Goal: Transaction & Acquisition: Subscribe to service/newsletter

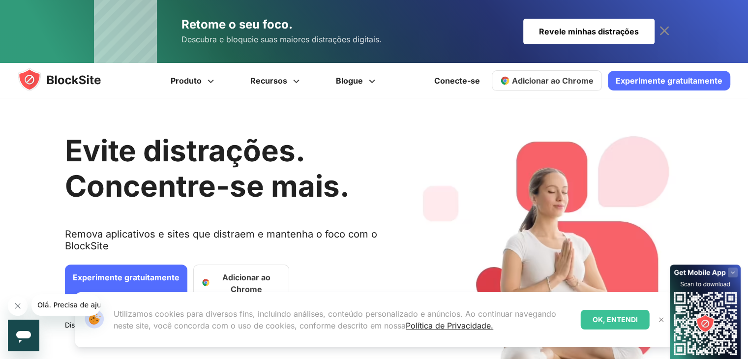
scroll to position [49, 0]
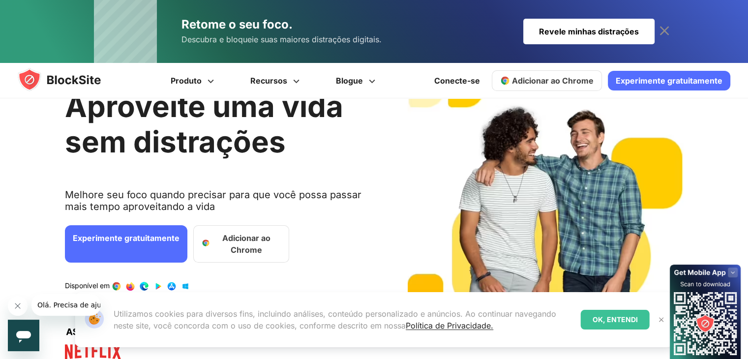
click at [212, 233] on font "Adicionar ao Chrome" at bounding box center [246, 244] width 69 height 24
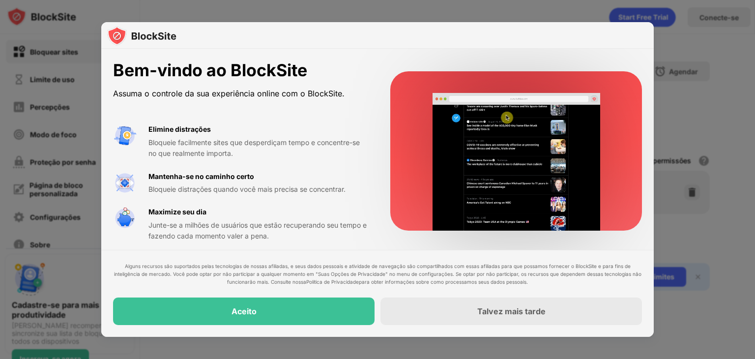
click at [314, 281] on font "Política de Privacidade" at bounding box center [332, 282] width 53 height 6
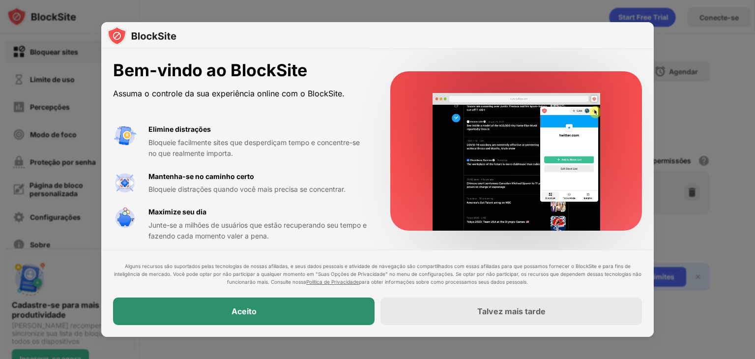
click at [323, 310] on div "Aceito" at bounding box center [244, 311] width 262 height 28
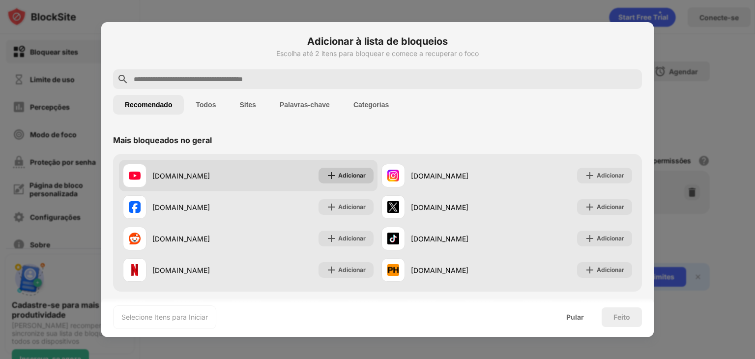
click at [328, 175] on img at bounding box center [331, 176] width 10 height 10
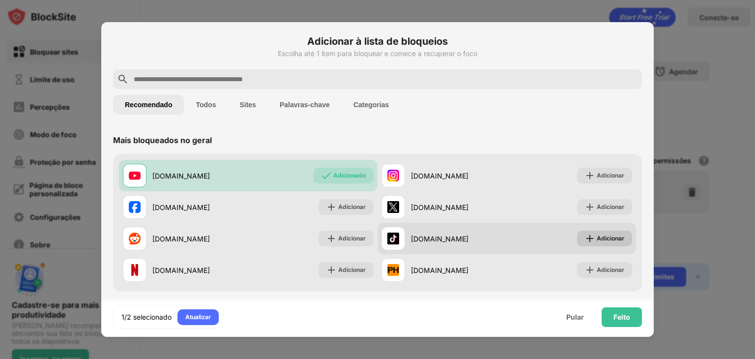
click at [597, 243] on div "Adicionar" at bounding box center [604, 239] width 55 height 16
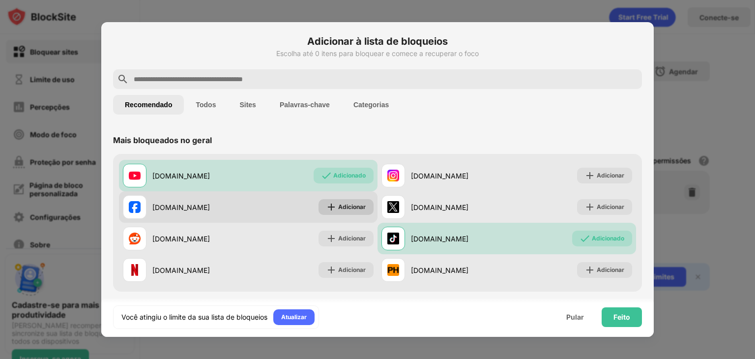
click at [352, 201] on div "Adicionar" at bounding box center [346, 207] width 55 height 16
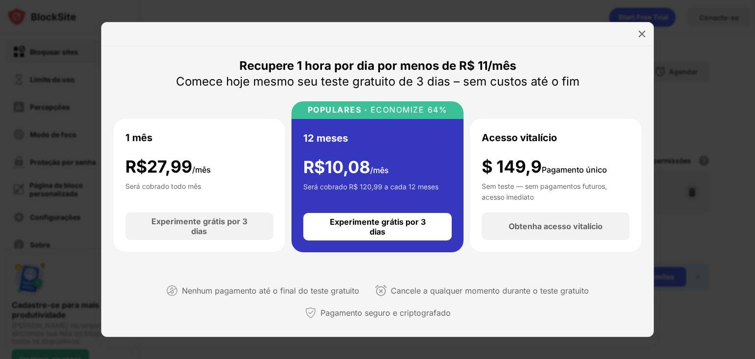
click at [653, 33] on div at bounding box center [377, 34] width 553 height 24
click at [638, 34] on img at bounding box center [642, 34] width 10 height 10
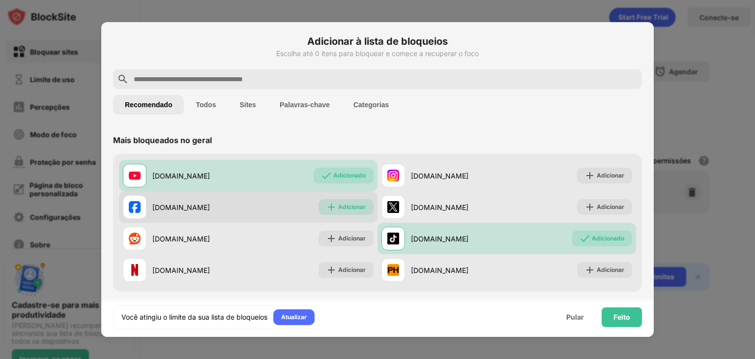
click at [333, 199] on div "Adicionar" at bounding box center [346, 207] width 55 height 16
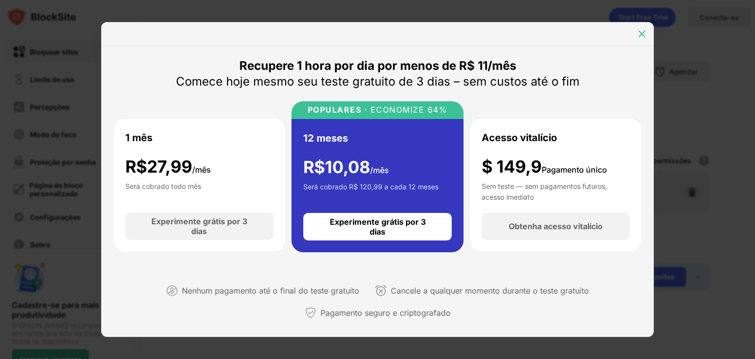
click at [637, 32] on div at bounding box center [642, 34] width 16 height 16
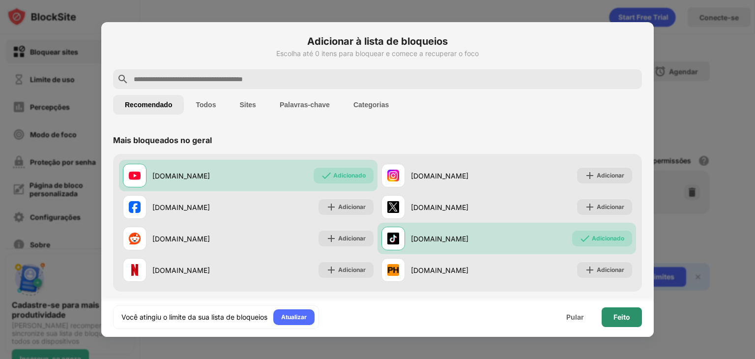
click at [622, 319] on font "Feito" at bounding box center [622, 317] width 17 height 8
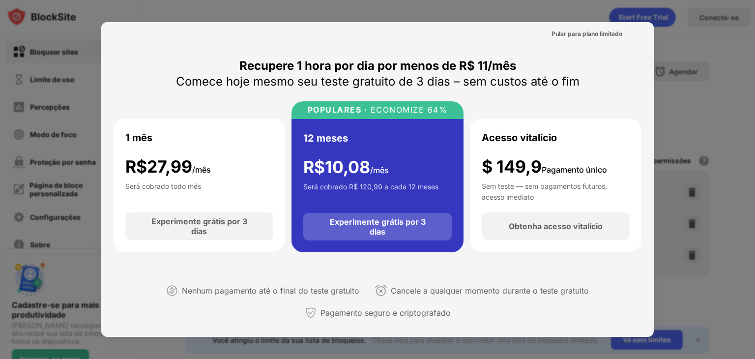
click at [425, 226] on div "Experimente grátis por 3 dias" at bounding box center [378, 227] width 110 height 20
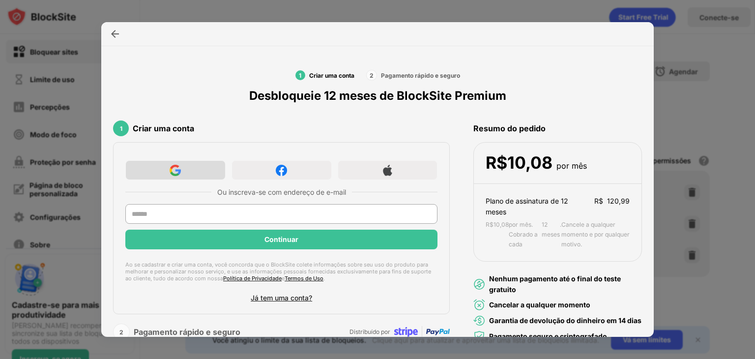
click at [175, 170] on img at bounding box center [175, 170] width 11 height 11
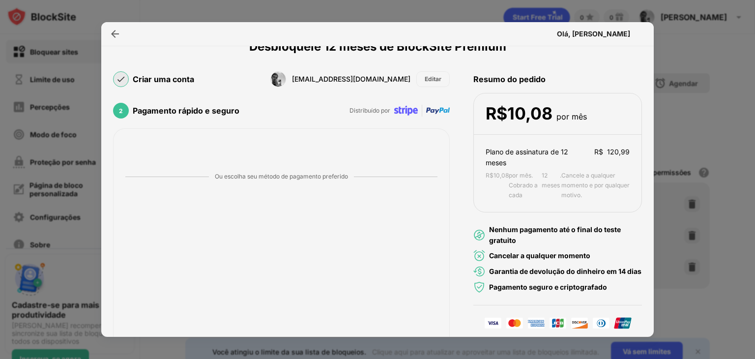
scroll to position [98, 0]
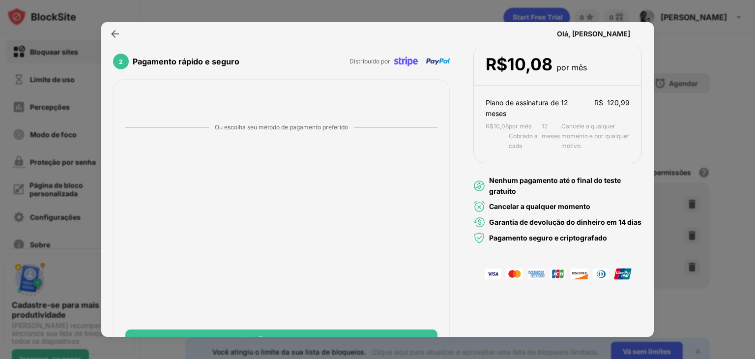
click at [112, 175] on div "Criar uma conta 2 Pagamento rápido e seguro Desbloqueie 12 meses de BlockSite P…" at bounding box center [377, 163] width 553 height 431
click at [227, 136] on div "Ou escolha seu método de pagamento preferido Confirmar pagamento" at bounding box center [281, 220] width 312 height 258
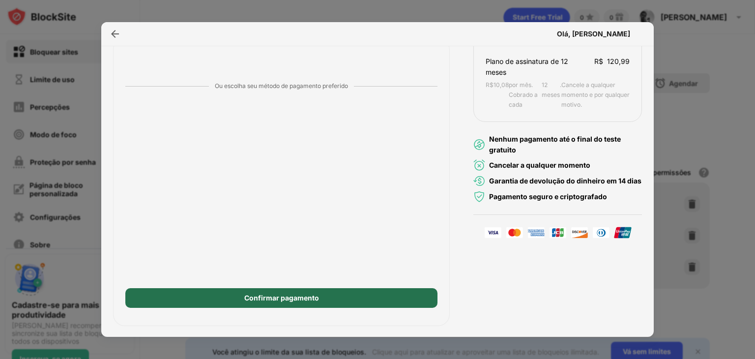
click at [303, 303] on div "Confirmar pagamento" at bounding box center [281, 298] width 312 height 20
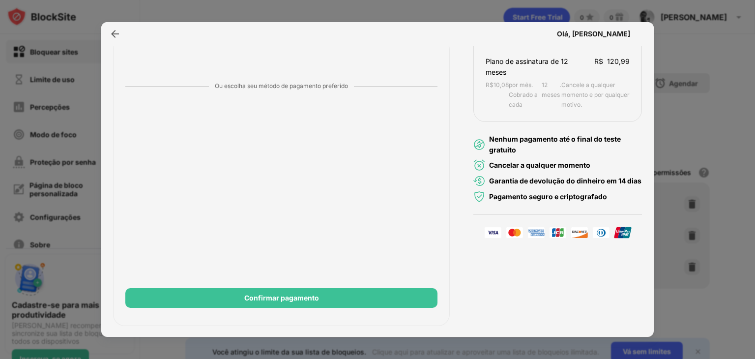
scroll to position [0, 0]
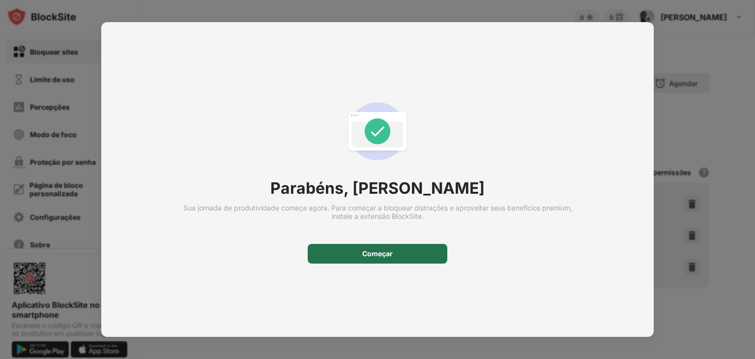
click at [350, 261] on div "Começar" at bounding box center [378, 254] width 140 height 20
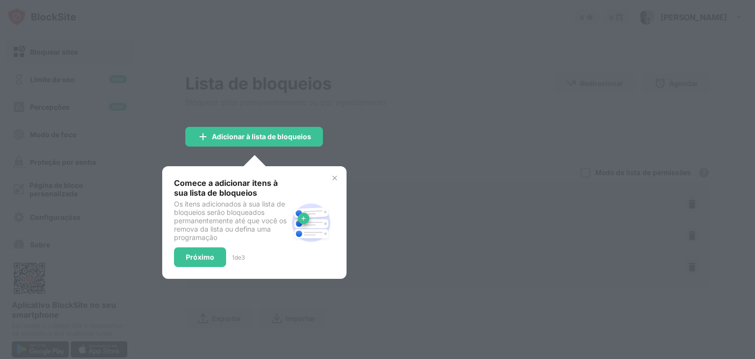
click at [328, 179] on div "Comece a adicionar itens à sua lista de bloqueios Os itens adicionados à sua li…" at bounding box center [254, 222] width 161 height 89
click at [215, 259] on div "Próximo" at bounding box center [200, 257] width 52 height 20
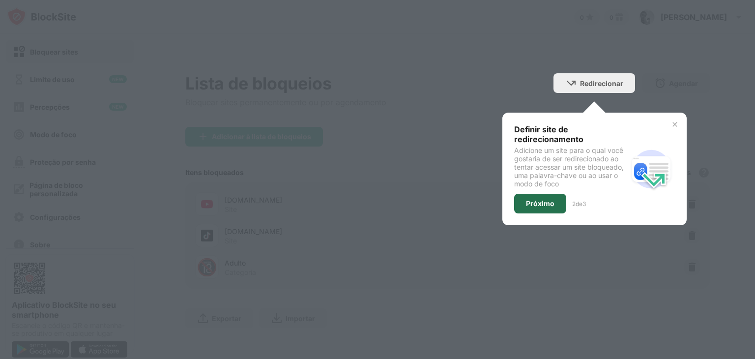
click at [526, 199] on font "Próximo" at bounding box center [540, 203] width 29 height 8
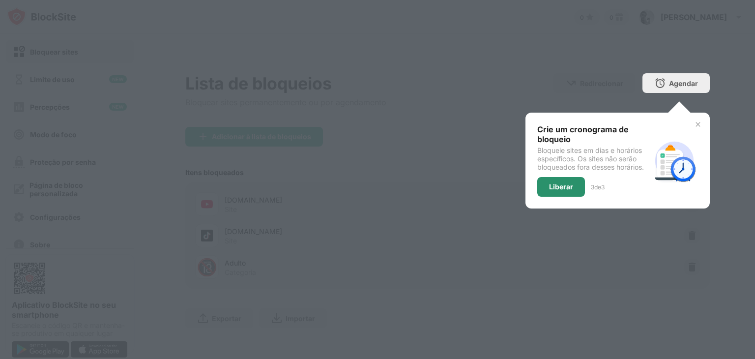
click at [559, 182] on font "Liberar" at bounding box center [561, 186] width 24 height 8
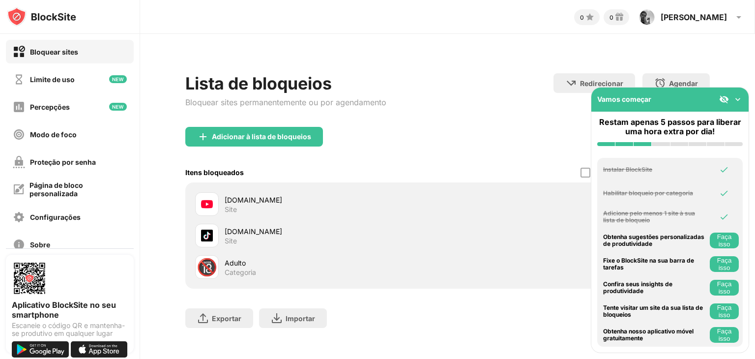
click at [741, 94] on img at bounding box center [738, 99] width 10 height 10
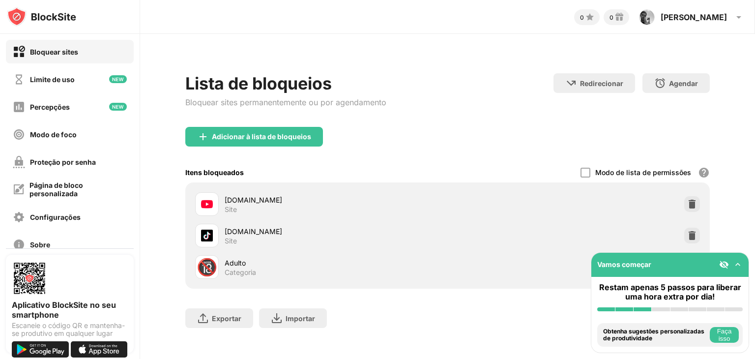
scroll to position [13, 0]
